Goal: Ask a question: Seek information or help from site administrators or community

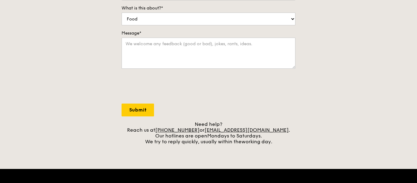
scroll to position [214, 0]
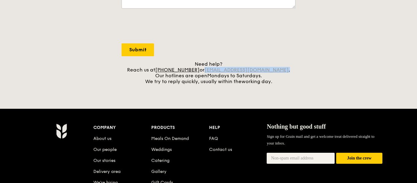
drag, startPoint x: 287, startPoint y: 70, endPoint x: 215, endPoint y: 68, distance: 71.7
click at [215, 68] on div "Need help? Reach us at +65 3163 5335 or concierge@grain.com.sg . Our hotlines a…" at bounding box center [209, 72] width 174 height 23
copy div "concierge@grain.com.sg ."
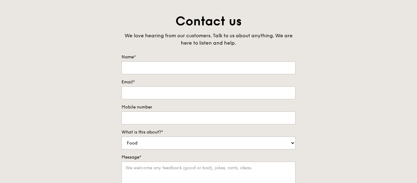
scroll to position [0, 0]
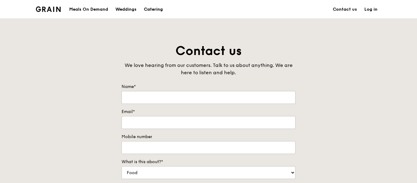
click at [151, 7] on div "Catering" at bounding box center [153, 9] width 19 height 18
click at [97, 10] on div "Meals On Demand" at bounding box center [88, 9] width 39 height 18
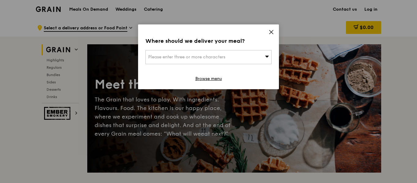
click at [272, 35] on span at bounding box center [271, 33] width 6 height 7
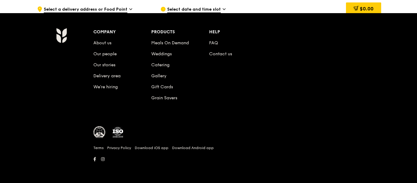
scroll to position [2486, 0]
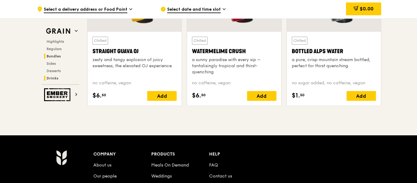
click at [57, 54] on span "Bundles" at bounding box center [54, 56] width 14 height 4
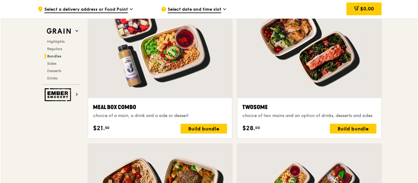
scroll to position [875, 0]
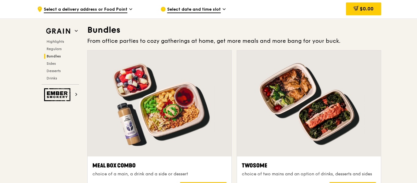
click at [295, 128] on div at bounding box center [309, 104] width 144 height 106
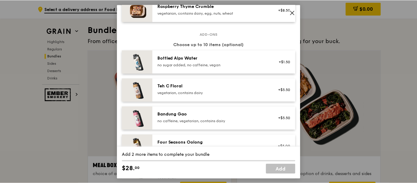
scroll to position [673, 0]
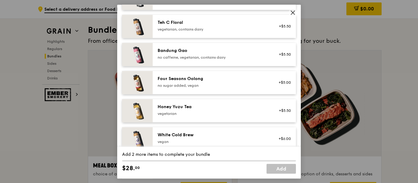
click at [295, 13] on icon at bounding box center [293, 13] width 6 height 6
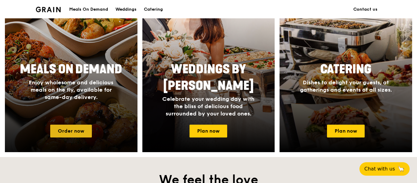
click at [80, 130] on link "Order now" at bounding box center [71, 131] width 42 height 13
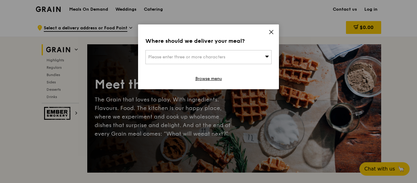
click at [271, 29] on icon at bounding box center [271, 32] width 6 height 6
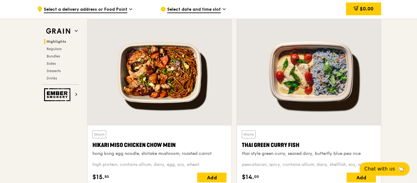
scroll to position [214, 0]
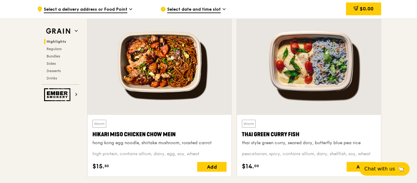
click at [60, 40] on span "Highlights" at bounding box center [57, 41] width 20 height 4
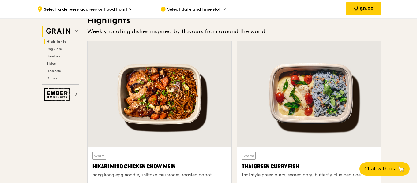
click at [73, 26] on h2 "Grain" at bounding box center [60, 31] width 37 height 11
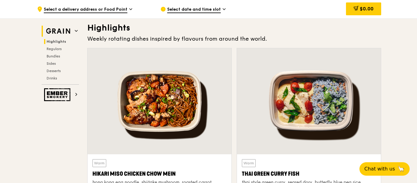
scroll to position [173, 0]
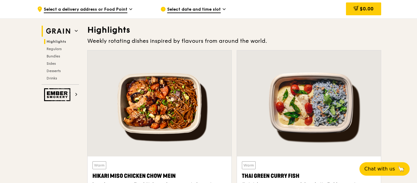
click at [74, 30] on h2 "Grain" at bounding box center [60, 31] width 37 height 11
click at [55, 51] on span "Regulars" at bounding box center [55, 49] width 16 height 4
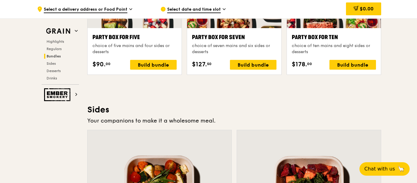
scroll to position [1345, 0]
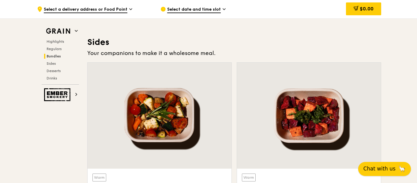
click at [368, 172] on span "Chat with us" at bounding box center [379, 169] width 32 height 8
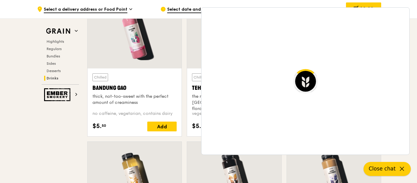
scroll to position [2264, 0]
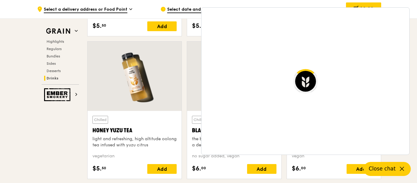
click at [107, 10] on span "Select a delivery address or Food Point" at bounding box center [86, 9] width 84 height 7
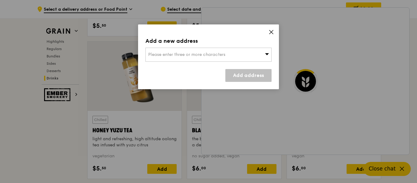
click at [244, 55] on div "Please enter three or more characters" at bounding box center [208, 55] width 126 height 14
click at [271, 31] on icon at bounding box center [271, 32] width 6 height 6
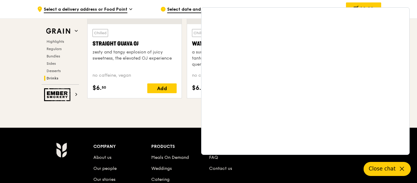
scroll to position [2486, 0]
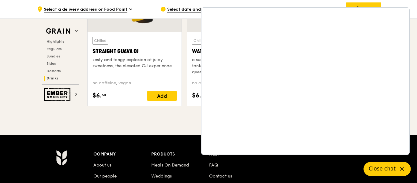
click at [402, 171] on icon at bounding box center [401, 169] width 7 height 7
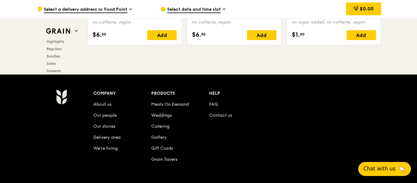
scroll to position [2547, 0]
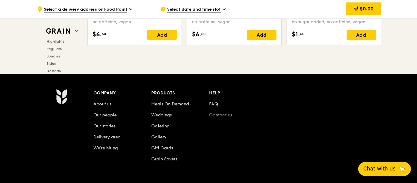
click at [218, 115] on link "Contact us" at bounding box center [220, 115] width 23 height 5
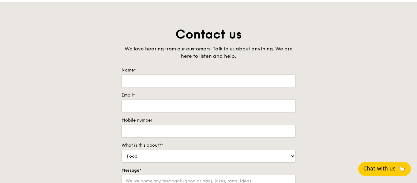
scroll to position [31, 0]
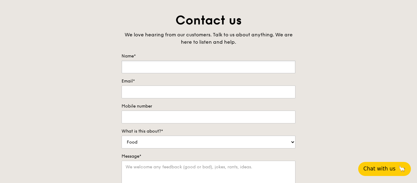
click at [159, 69] on input "Name*" at bounding box center [209, 67] width 174 height 13
type input "Koh Yi Zi"
type input "yizi.koh@ntu.edu.sg"
click at [171, 122] on input "Mobile number" at bounding box center [209, 117] width 174 height 13
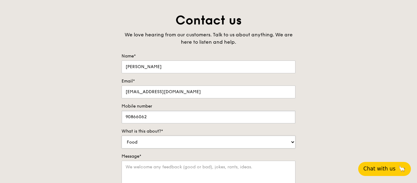
type input "90866062"
click at [212, 143] on select "Food Service Billing/Payment Catering Others" at bounding box center [209, 142] width 174 height 13
click at [122, 136] on select "Food Service Billing/Payment Catering Others" at bounding box center [209, 142] width 174 height 13
click at [356, 128] on div "Contact us We love hearing from our customers. Talk to us about anything. We ar…" at bounding box center [208, 140] width 417 height 256
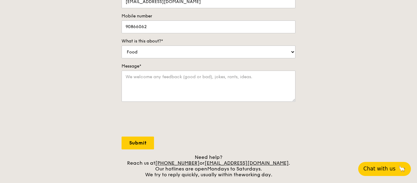
scroll to position [122, 0]
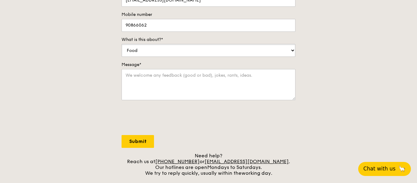
drag, startPoint x: 205, startPoint y: 55, endPoint x: 208, endPoint y: 54, distance: 3.4
click at [205, 55] on select "Food Service Billing/Payment Catering Others" at bounding box center [209, 50] width 174 height 13
select select "Catering"
click at [122, 44] on select "Food Service Billing/Payment Catering Others" at bounding box center [209, 50] width 174 height 13
click at [191, 77] on textarea "Message*" at bounding box center [209, 84] width 174 height 31
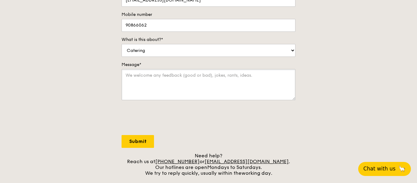
click at [193, 73] on textarea "Message*" at bounding box center [209, 84] width 174 height 31
paste textarea "Would like to enquire the following regarding meals on demand - Is grain halal …"
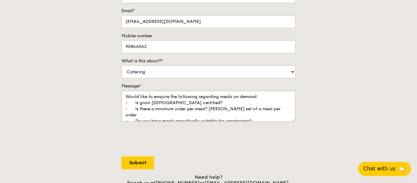
scroll to position [31, 0]
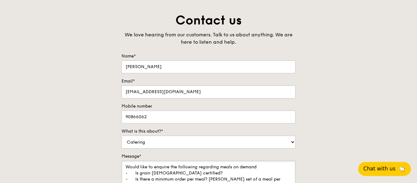
click at [126, 169] on textarea "Would like to enquire the following regarding meals on demand - Is grain halal …" at bounding box center [209, 176] width 174 height 31
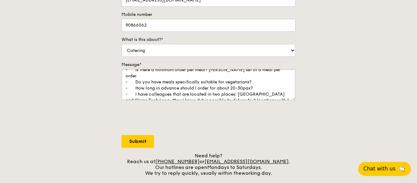
scroll to position [35, 0]
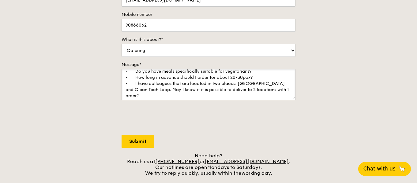
click at [194, 90] on textarea "Hi, Would like to enquire the following regarding meals on demand - Is grain ha…" at bounding box center [209, 84] width 174 height 31
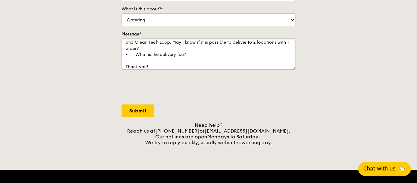
scroll to position [58, 0]
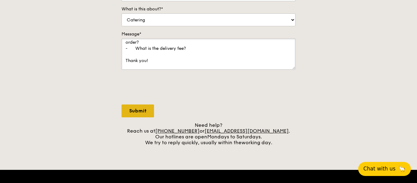
type textarea "Hi, Would like to enquire the following regarding meals on demand - Is grain ha…"
click at [142, 116] on input "Submit" at bounding box center [138, 111] width 32 height 13
select select "Food"
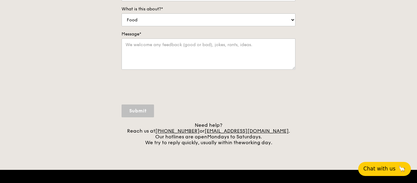
scroll to position [0, 0]
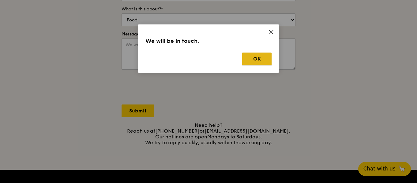
click at [263, 59] on button "OK" at bounding box center [256, 59] width 29 height 13
